Goal: Task Accomplishment & Management: Manage account settings

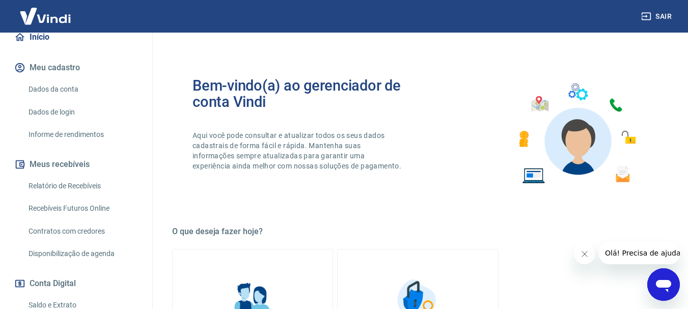
scroll to position [204, 0]
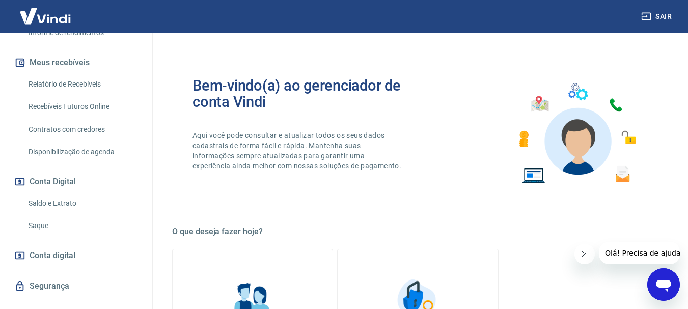
click at [41, 224] on link "Saque" at bounding box center [82, 225] width 116 height 21
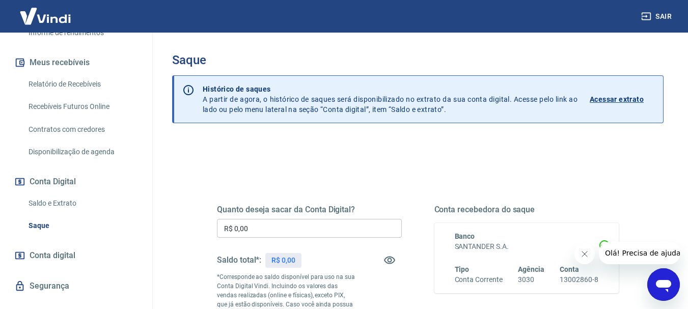
click at [368, 223] on input "R$ 0,00" at bounding box center [309, 228] width 185 height 19
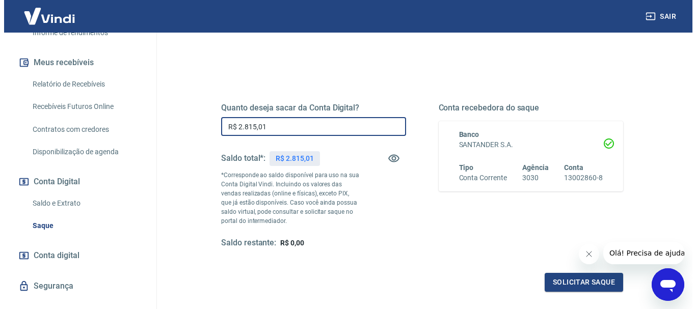
scroll to position [204, 0]
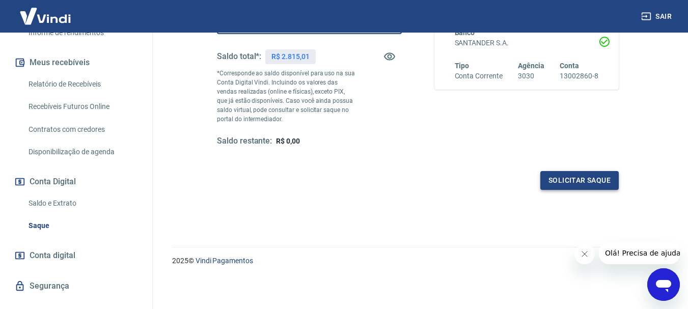
type input "R$ 2.815,01"
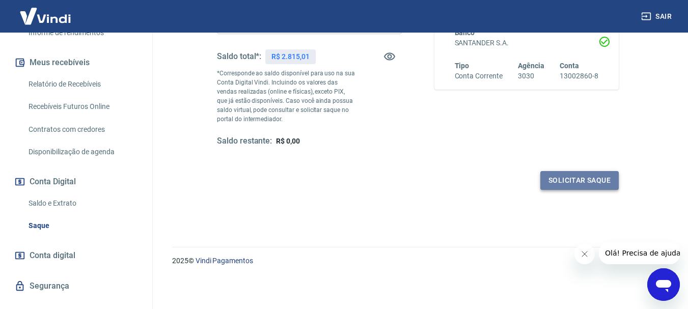
click at [610, 178] on button "Solicitar saque" at bounding box center [579, 180] width 78 height 19
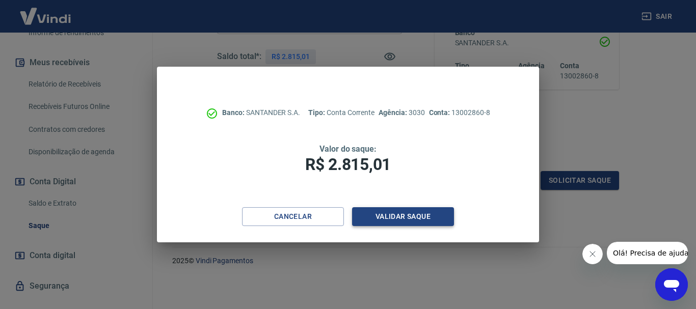
click at [404, 214] on button "Validar saque" at bounding box center [403, 216] width 102 height 19
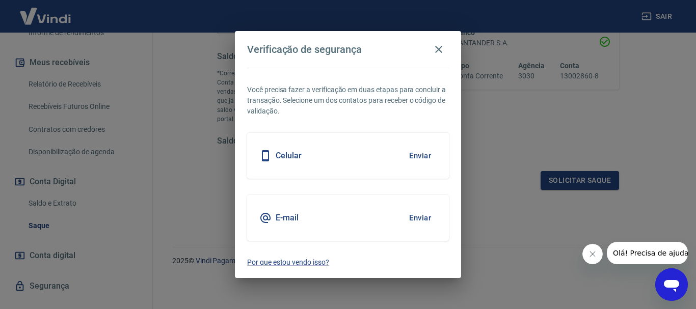
click at [425, 155] on button "Enviar" at bounding box center [419, 155] width 33 height 21
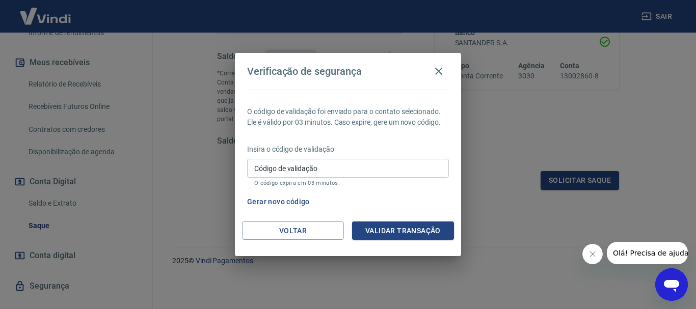
click at [332, 166] on input "Código de validação" at bounding box center [348, 168] width 202 height 19
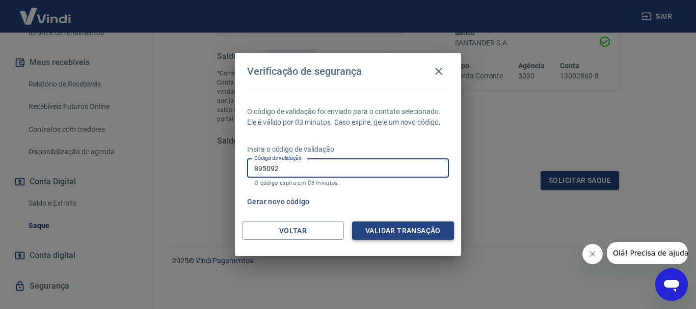
type input "895092"
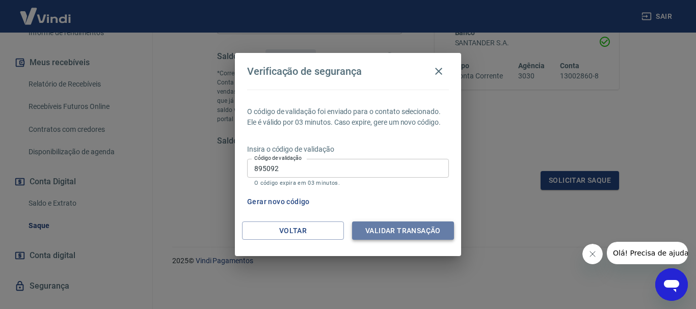
click at [371, 226] on button "Validar transação" at bounding box center [403, 231] width 102 height 19
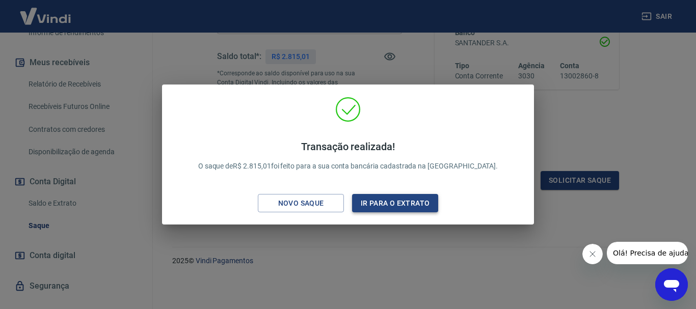
click at [429, 199] on button "Ir para o extrato" at bounding box center [395, 203] width 86 height 19
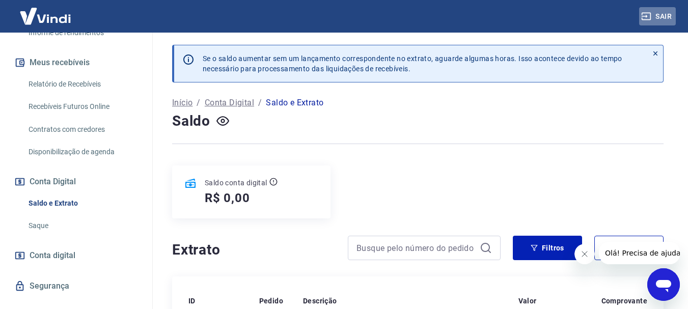
drag, startPoint x: 653, startPoint y: 13, endPoint x: 613, endPoint y: 1, distance: 42.0
click at [653, 13] on button "Sair" at bounding box center [657, 16] width 37 height 19
